Goal: Transaction & Acquisition: Purchase product/service

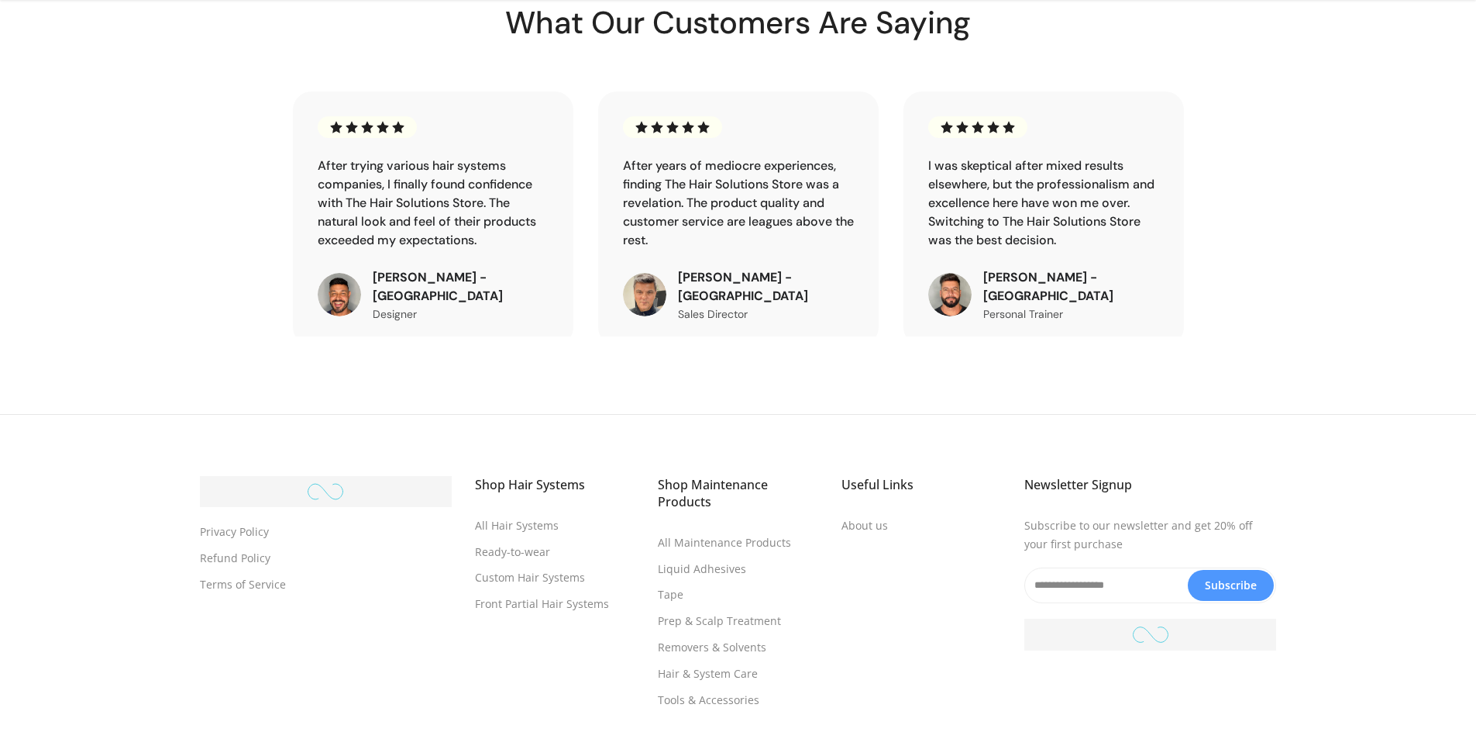
scroll to position [5491, 0]
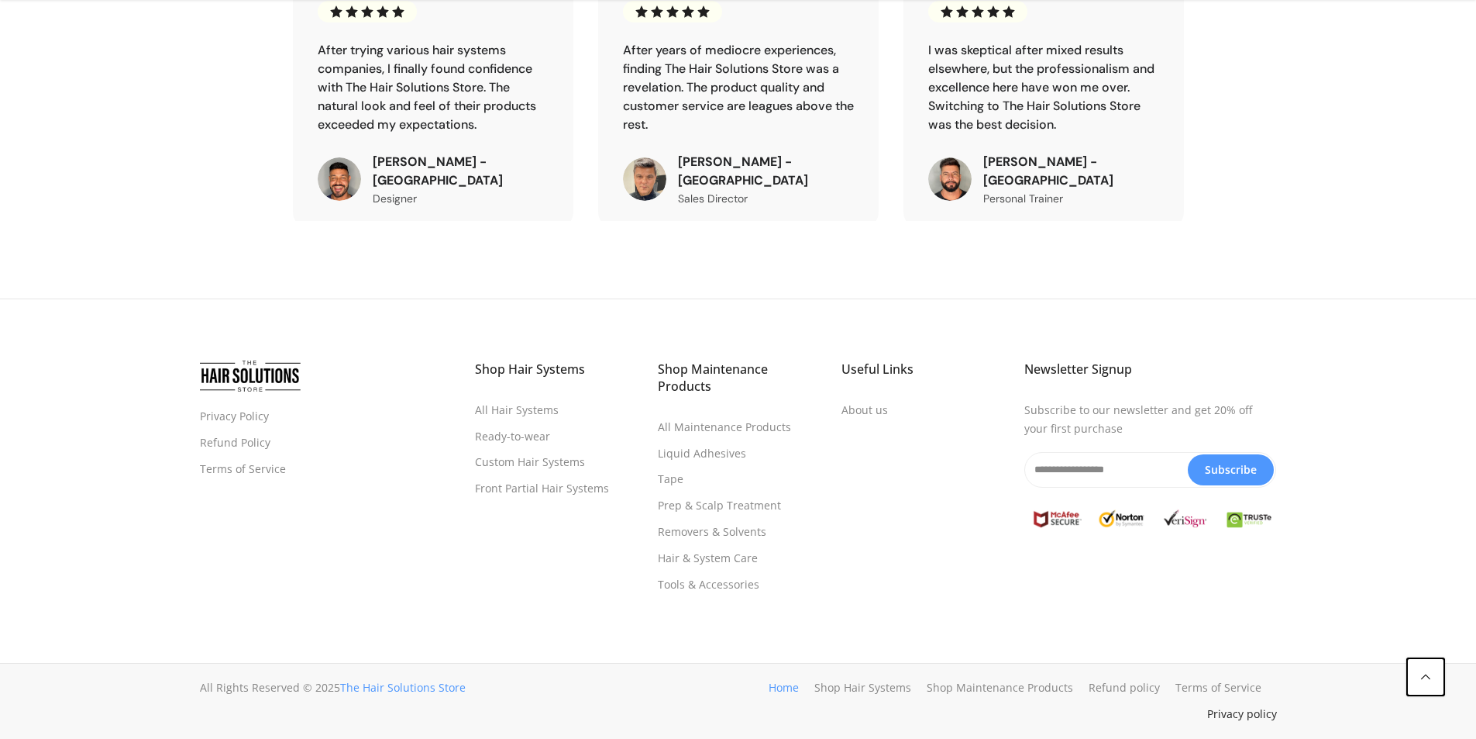
click at [1252, 714] on link "Privacy policy" at bounding box center [1242, 713] width 70 height 15
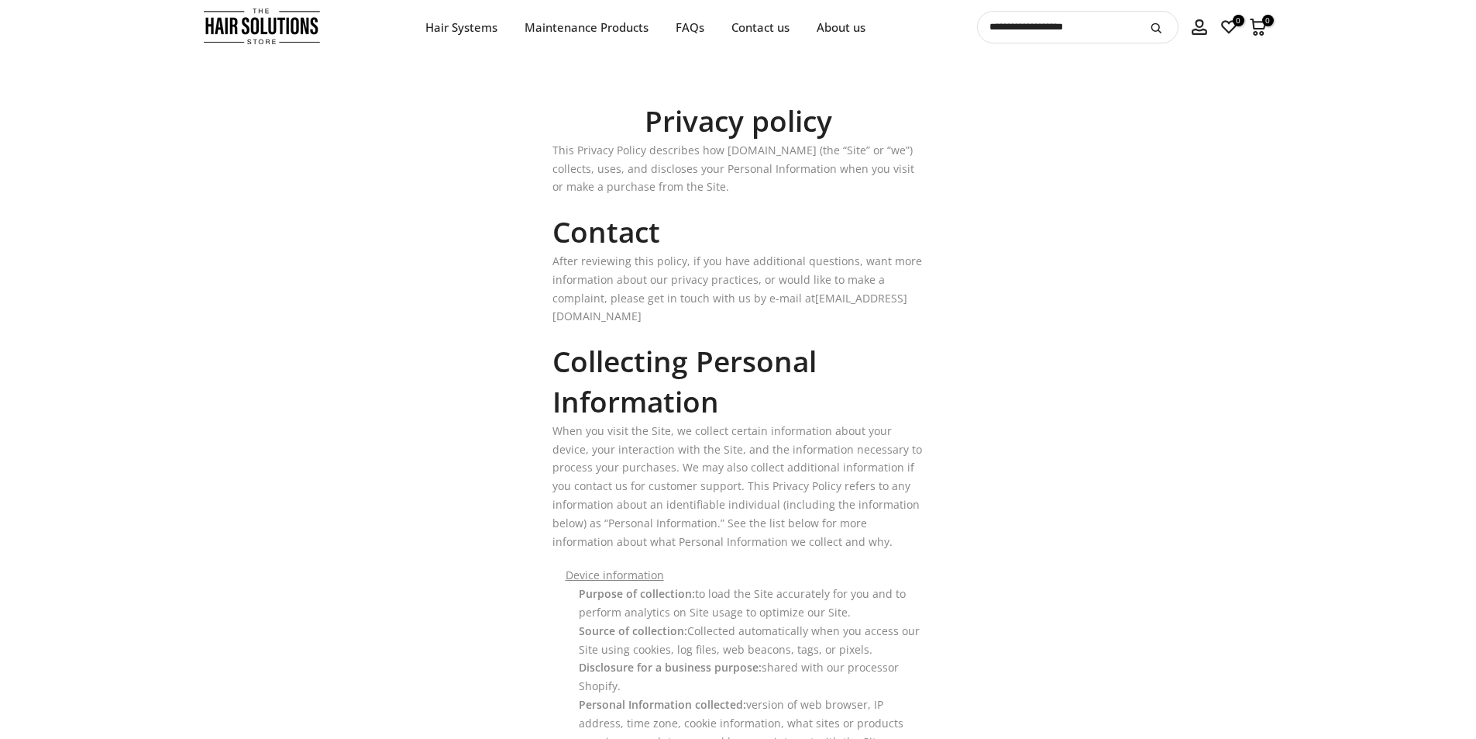
drag, startPoint x: 717, startPoint y: 315, endPoint x: 508, endPoint y: 315, distance: 209.2
drag, startPoint x: 542, startPoint y: 314, endPoint x: 675, endPoint y: 318, distance: 133.3
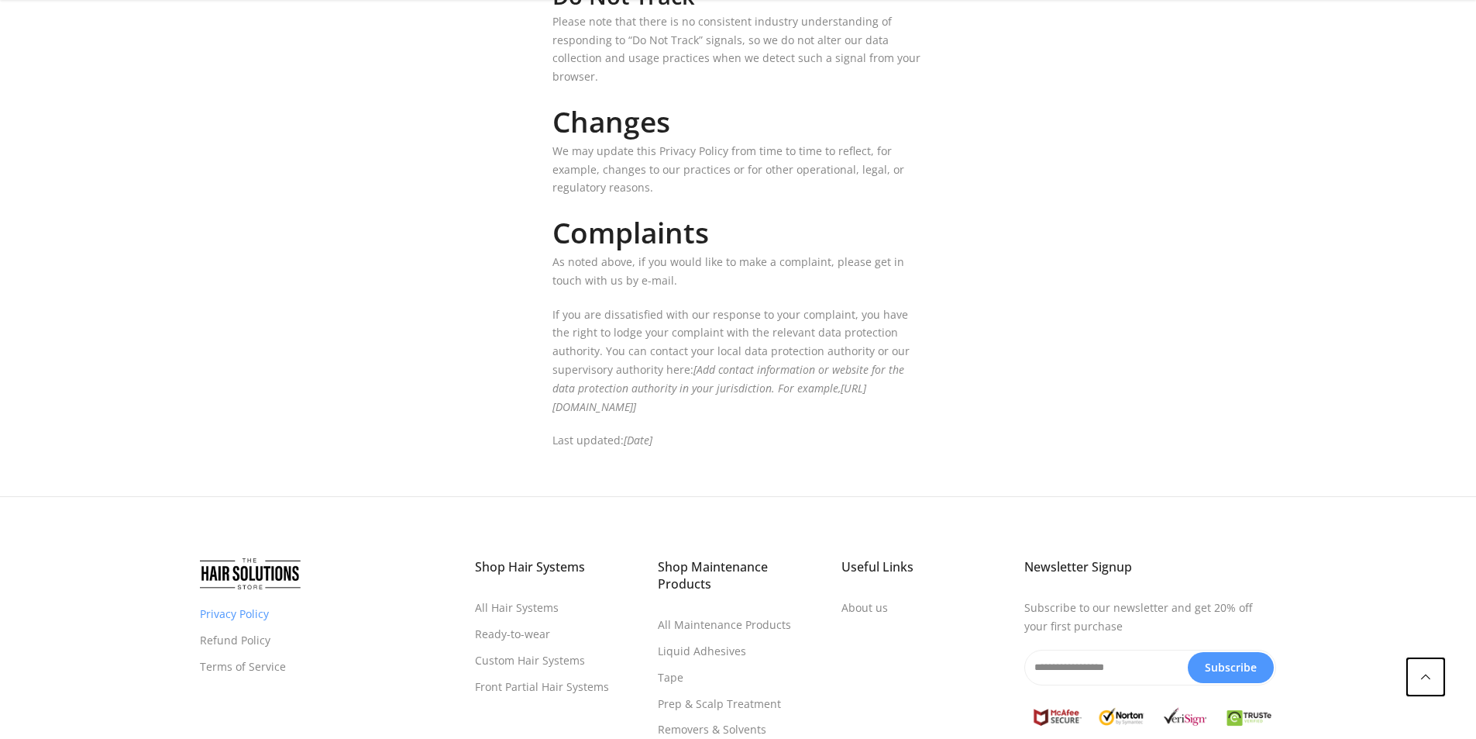
scroll to position [7280, 0]
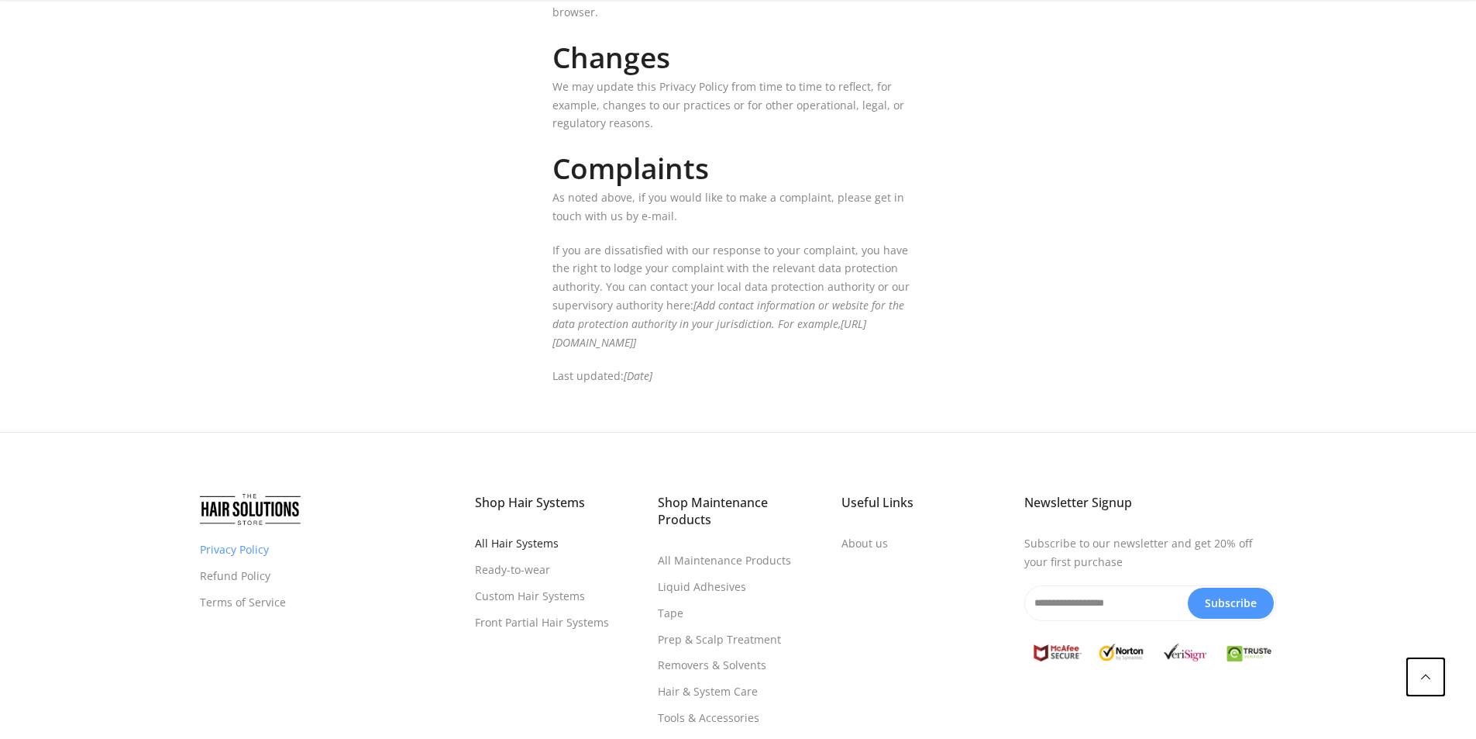
click at [506, 535] on link "All Hair Systems" at bounding box center [517, 542] width 84 height 15
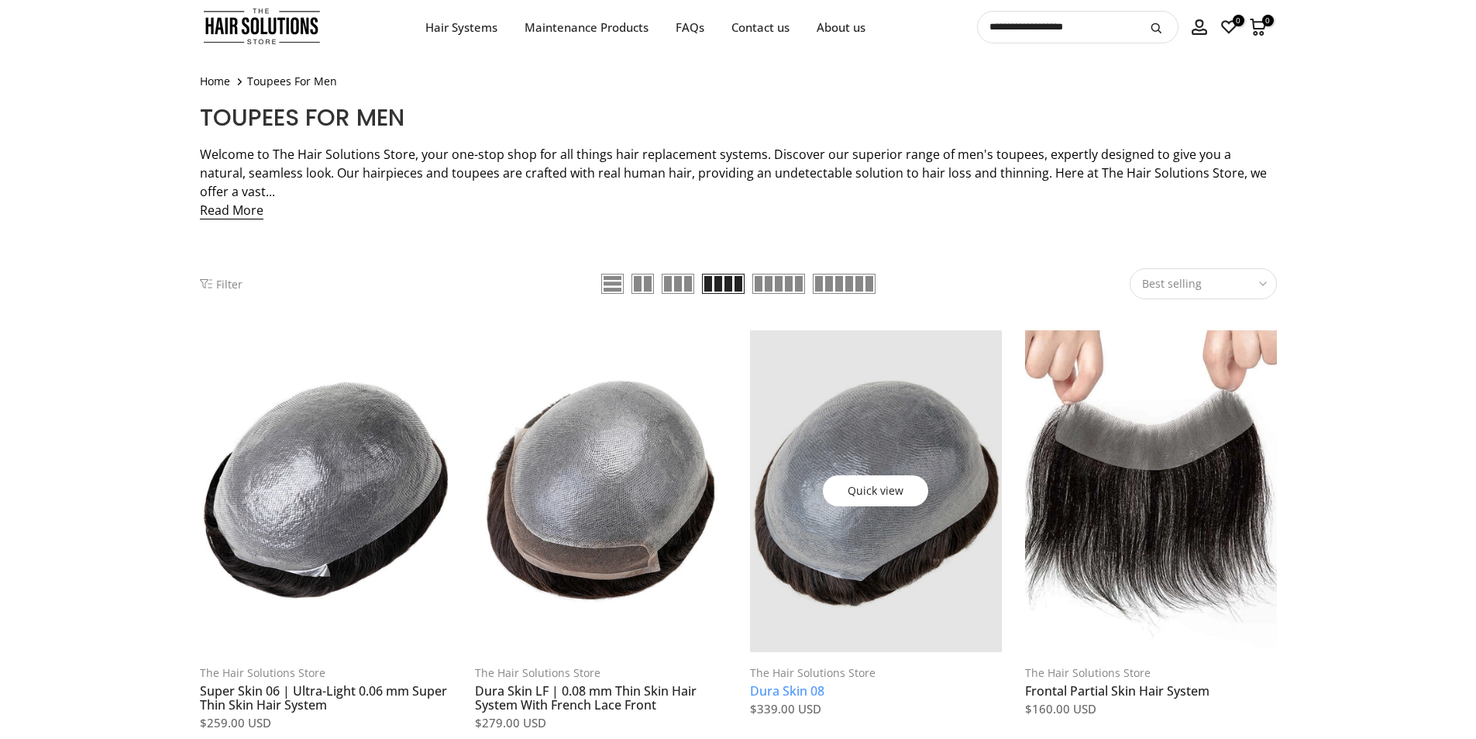
scroll to position [232, 0]
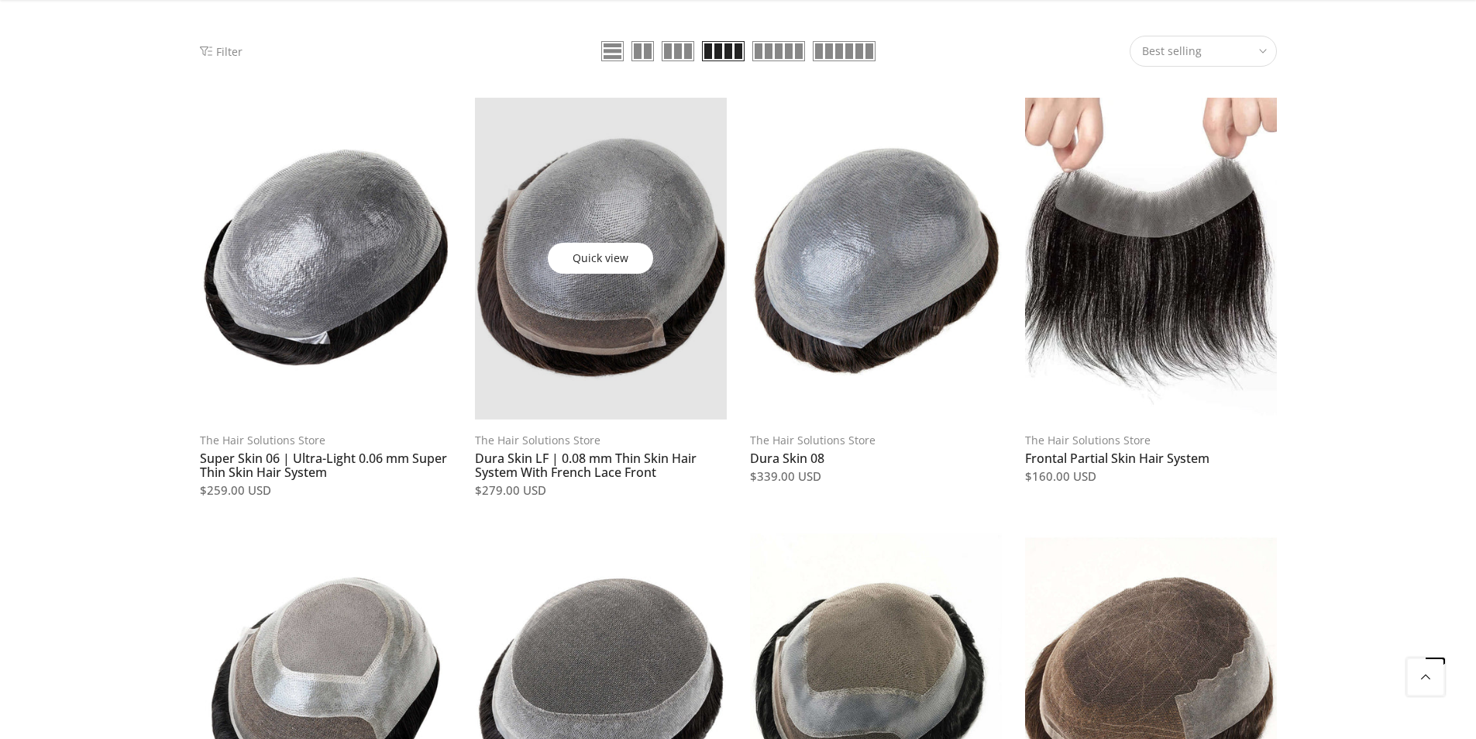
click at [660, 355] on link at bounding box center [601, 259] width 252 height 322
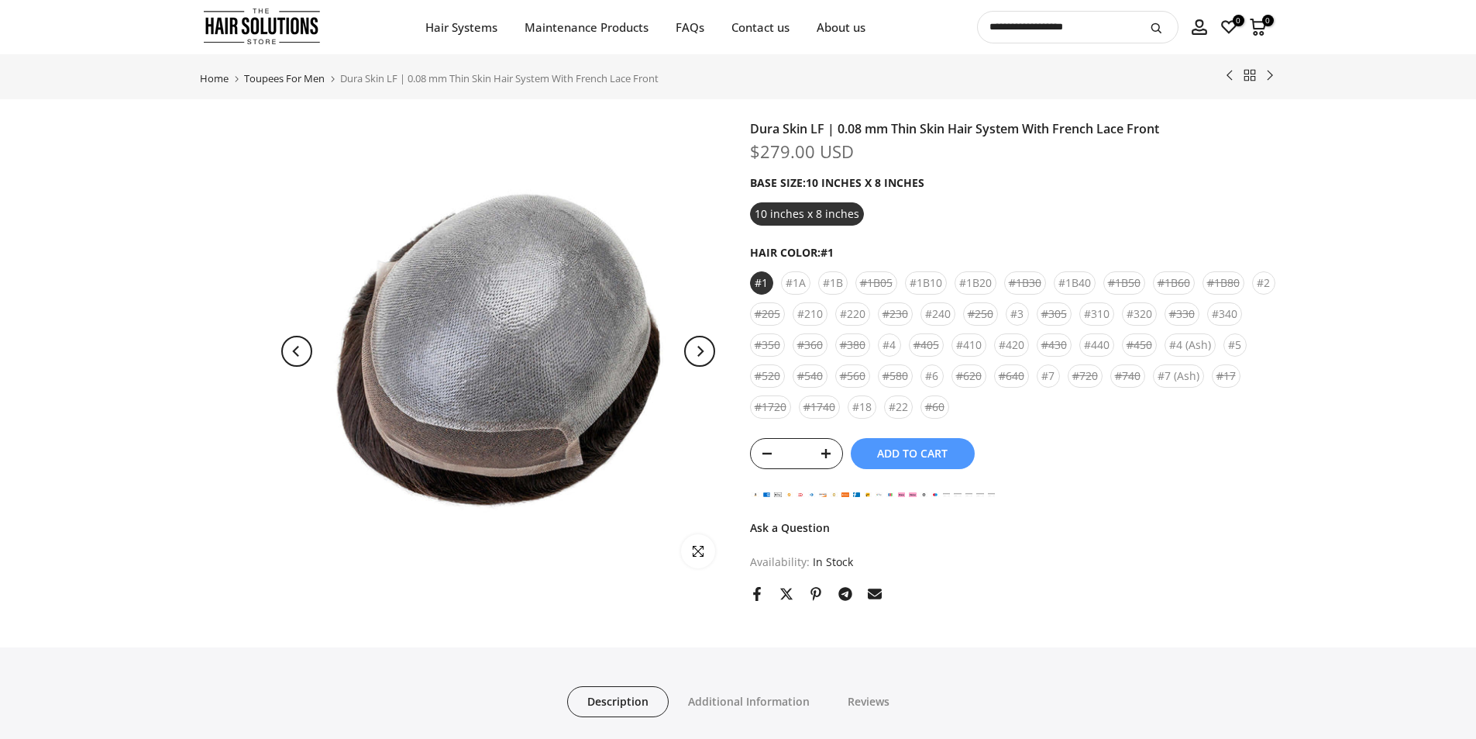
click at [907, 448] on span "Add to cart" at bounding box center [912, 453] width 71 height 11
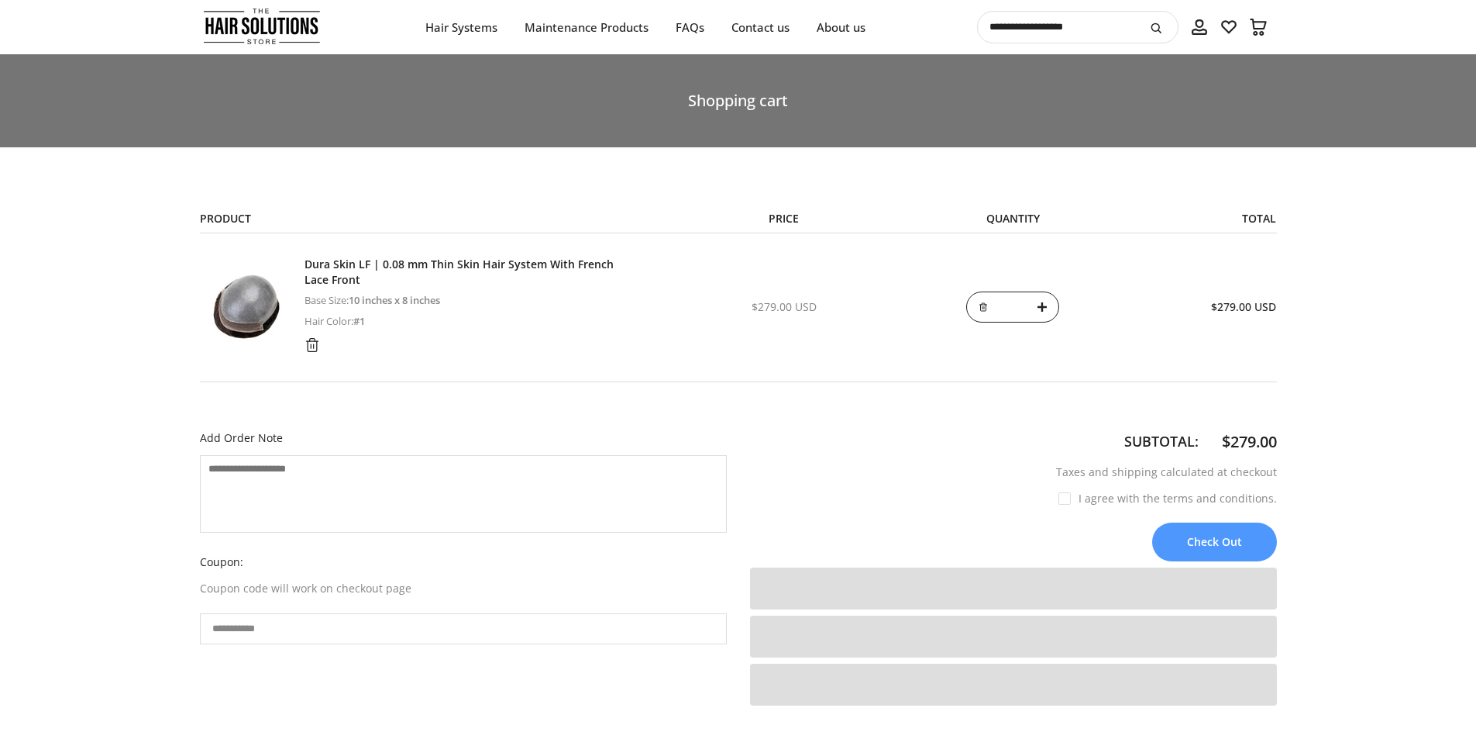
select select "**********"
